Goal: Information Seeking & Learning: Learn about a topic

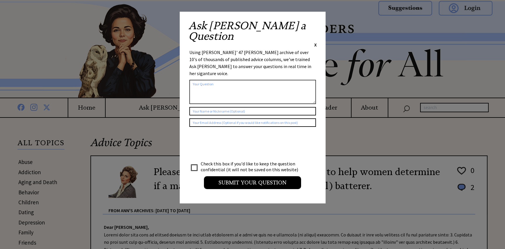
click at [315, 42] on span "X" at bounding box center [315, 45] width 3 height 6
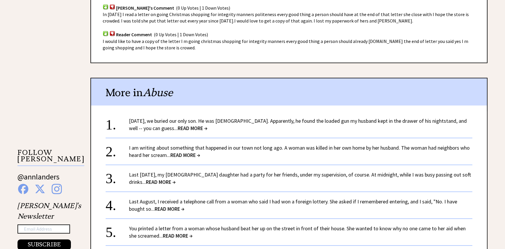
scroll to position [467, 0]
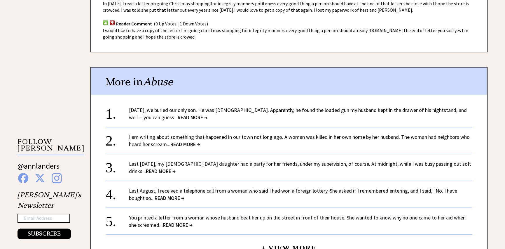
click at [194, 141] on span "READ MORE →" at bounding box center [185, 144] width 30 height 7
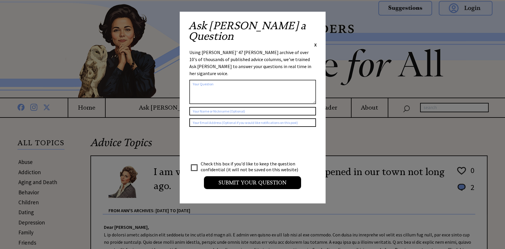
click at [315, 42] on span "X" at bounding box center [315, 45] width 3 height 6
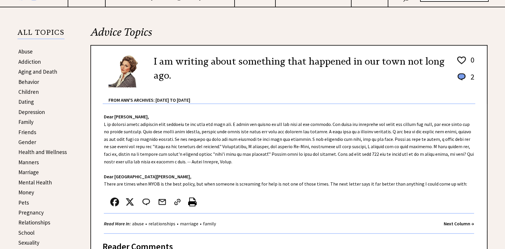
scroll to position [117, 0]
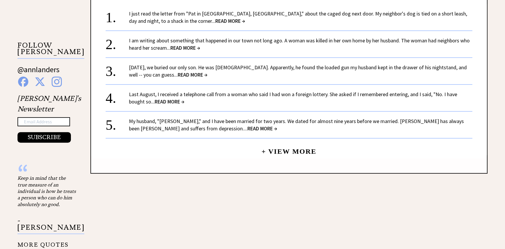
scroll to position [554, 0]
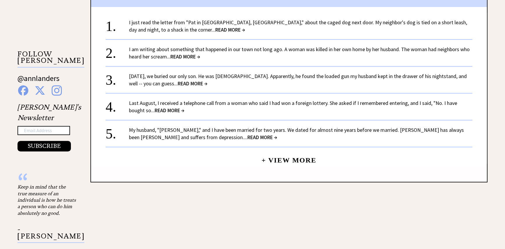
click at [247, 135] on span "READ MORE →" at bounding box center [262, 137] width 30 height 7
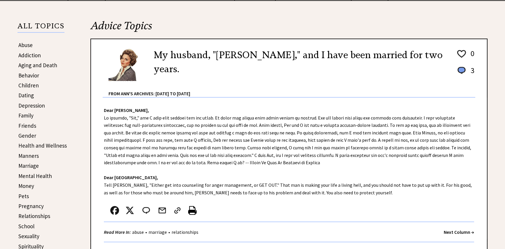
scroll to position [146, 0]
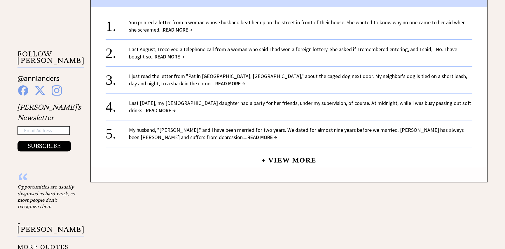
scroll to position [554, 0]
click at [268, 158] on link "+ View More" at bounding box center [288, 157] width 55 height 13
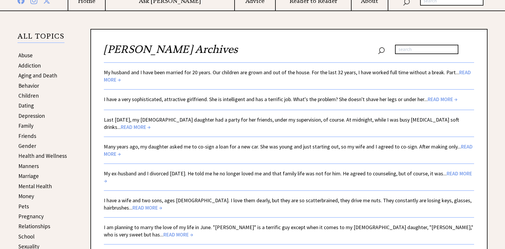
scroll to position [117, 0]
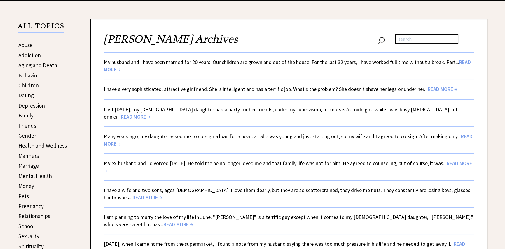
click at [121, 116] on span "READ MORE →" at bounding box center [136, 116] width 30 height 7
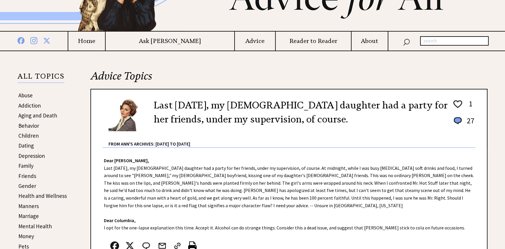
scroll to position [146, 0]
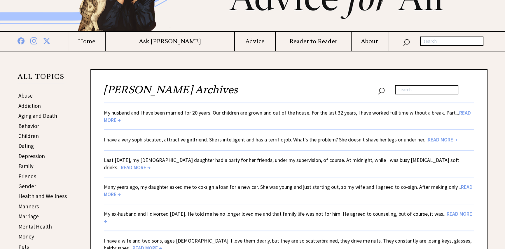
scroll to position [88, 0]
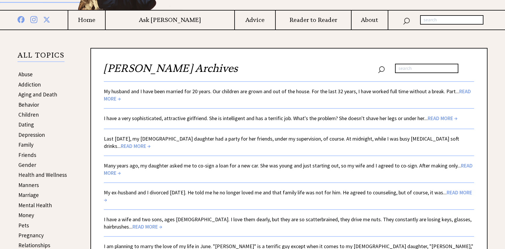
click at [29, 74] on link "Abuse" at bounding box center [25, 74] width 14 height 7
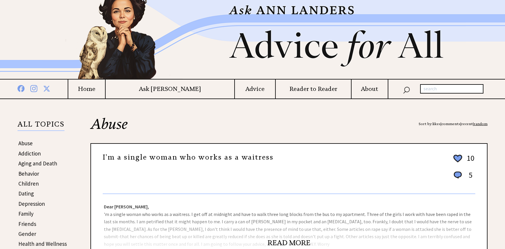
scroll to position [29, 0]
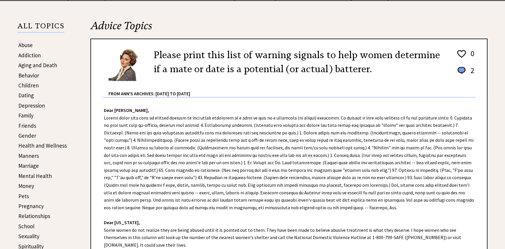
scroll to position [146, 0]
